Goal: Information Seeking & Learning: Find specific fact

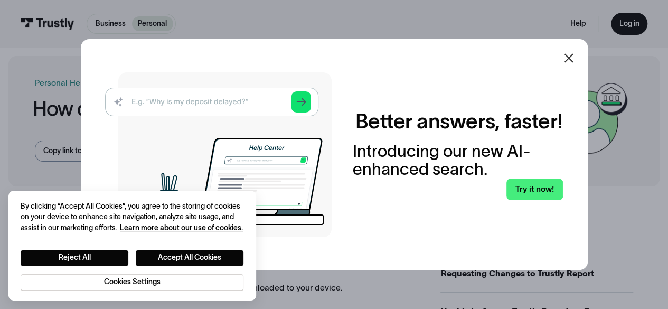
click at [462, 63] on div "Better answers, faster! Introducing our new AI-enhanced search. Try it now!" at bounding box center [334, 154] width 507 height 231
click at [106, 257] on button "Reject All" at bounding box center [75, 257] width 108 height 15
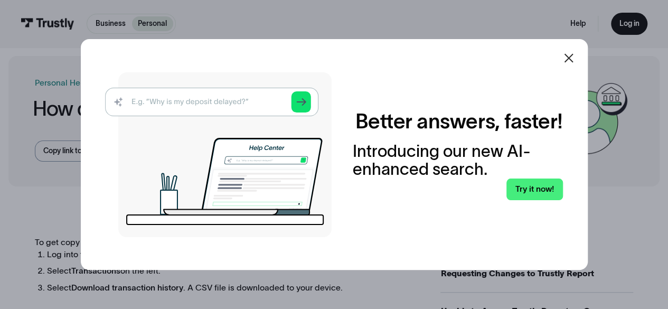
click at [574, 61] on icon at bounding box center [569, 58] width 13 height 13
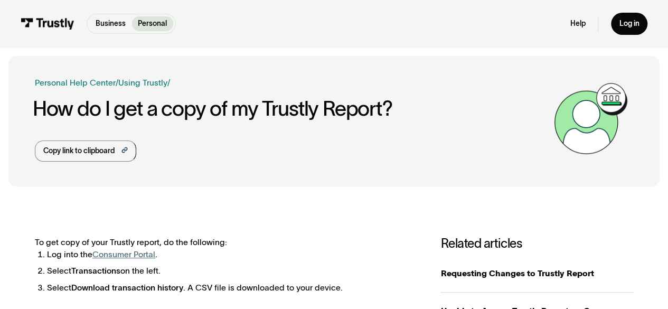
click at [322, 172] on div "Business Help Center Personal Help Center / Personal Business Using Trustly / H…" at bounding box center [334, 121] width 599 height 130
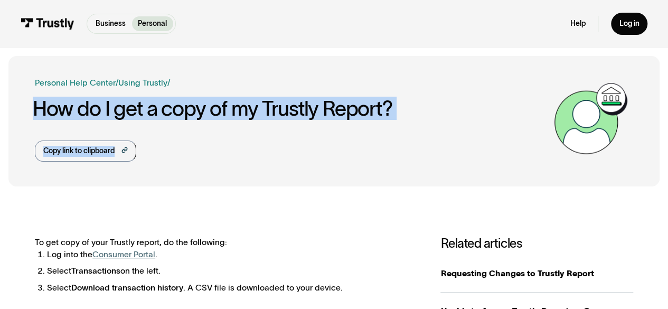
drag, startPoint x: 23, startPoint y: 118, endPoint x: 408, endPoint y: 121, distance: 384.5
click at [408, 121] on div "Business Help Center Personal Help Center / Personal Business Using Trustly / H…" at bounding box center [334, 121] width 652 height 130
click at [408, 121] on div "Business Help Center Personal Help Center / Personal Business Using Trustly / H…" at bounding box center [292, 119] width 514 height 85
drag, startPoint x: 424, startPoint y: 117, endPoint x: 2, endPoint y: 105, distance: 422.2
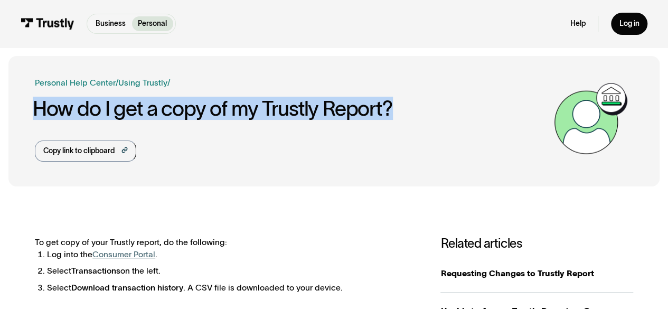
copy h1 "How do I get a copy of my Trustly Report?"
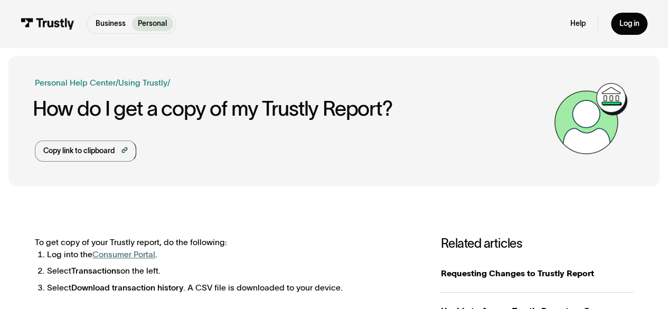
click at [307, 166] on div "Business Help Center Personal Help Center / Personal Business Using Trustly / H…" at bounding box center [334, 121] width 599 height 130
